Goal: Task Accomplishment & Management: Manage account settings

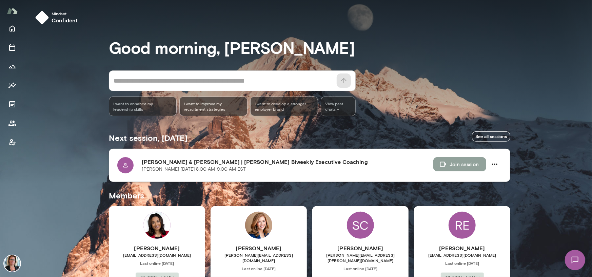
click at [453, 166] on button "Join session" at bounding box center [459, 164] width 53 height 14
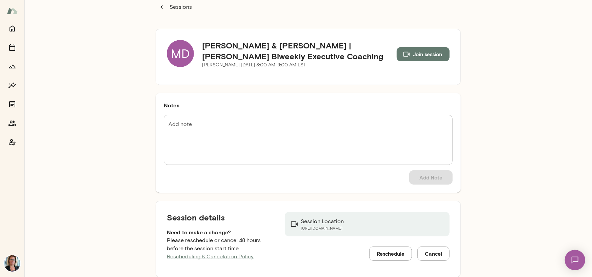
scroll to position [23, 0]
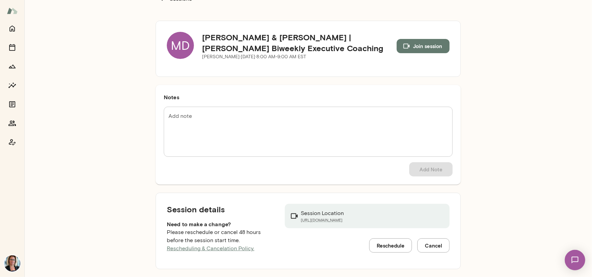
click at [382, 246] on button "Reschedule" at bounding box center [390, 246] width 43 height 14
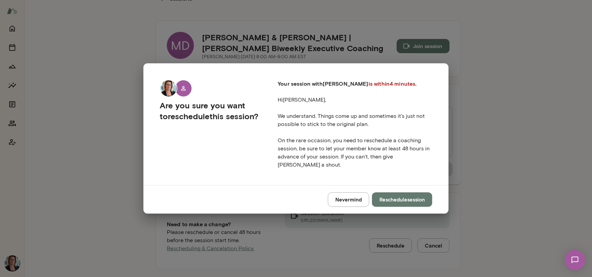
click at [396, 196] on button "Reschedule session" at bounding box center [402, 199] width 60 height 14
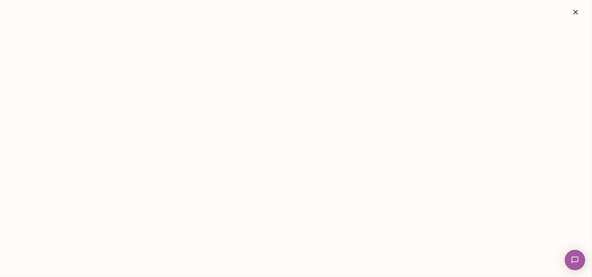
click at [577, 11] on icon "button" at bounding box center [575, 12] width 8 height 8
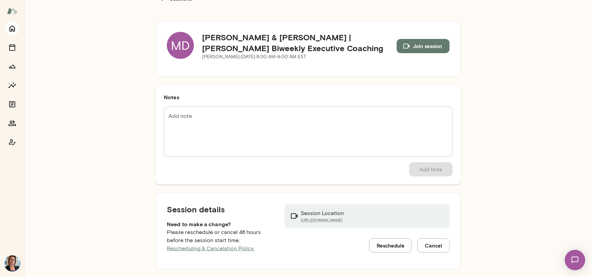
click at [12, 27] on icon "Home" at bounding box center [12, 28] width 8 height 8
